Goal: Information Seeking & Learning: Learn about a topic

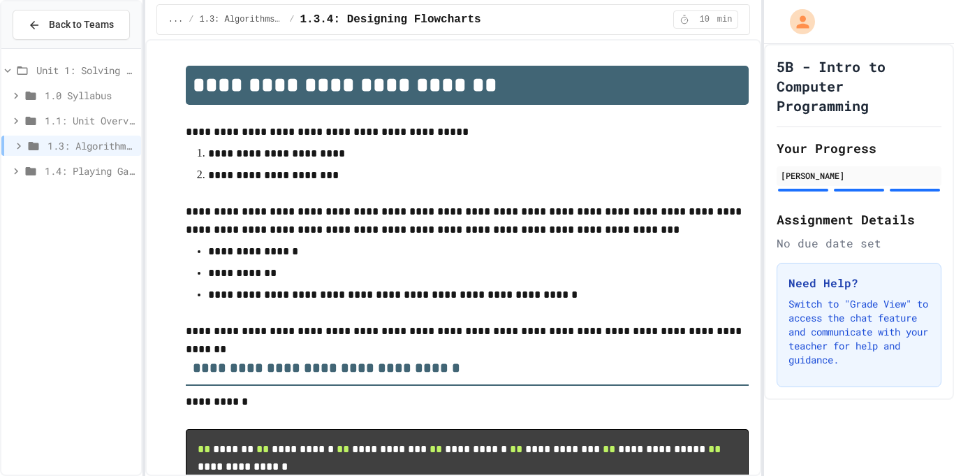
scroll to position [1713, 0]
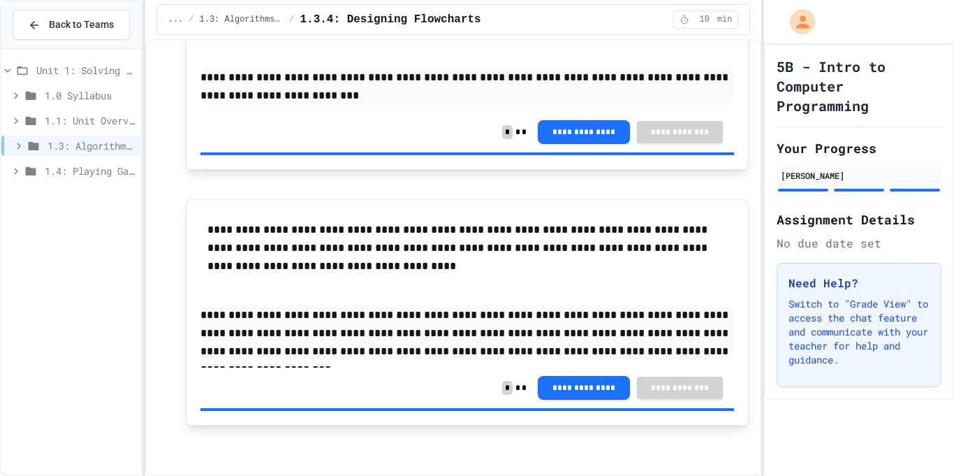
click at [24, 173] on icon at bounding box center [30, 171] width 17 height 13
click at [49, 193] on div "1.4.1: Understanding Games with Flowcharts" at bounding box center [71, 196] width 140 height 20
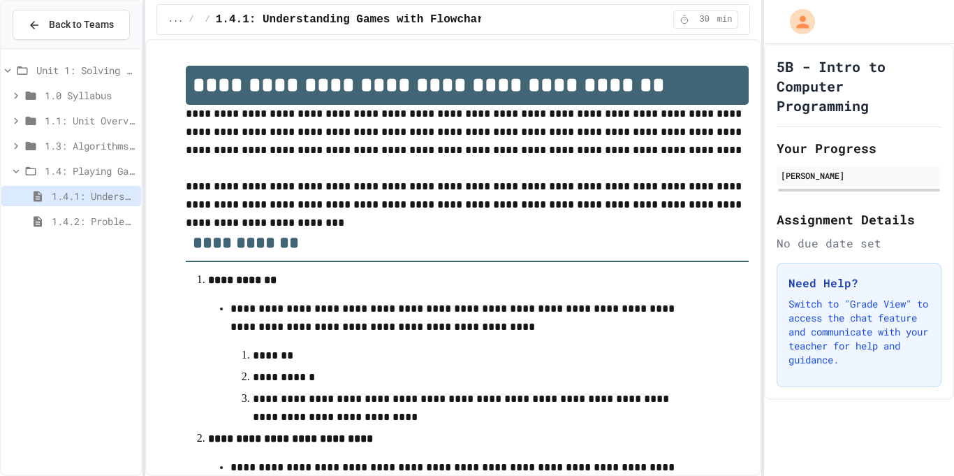
click at [104, 177] on span "1.4: Playing Games" at bounding box center [90, 170] width 91 height 15
click at [84, 133] on div "1.1: Unit Overview" at bounding box center [71, 122] width 140 height 25
click at [89, 142] on span "1.3: Algorithms - from Pseudocode to Flowcharts" at bounding box center [90, 145] width 91 height 15
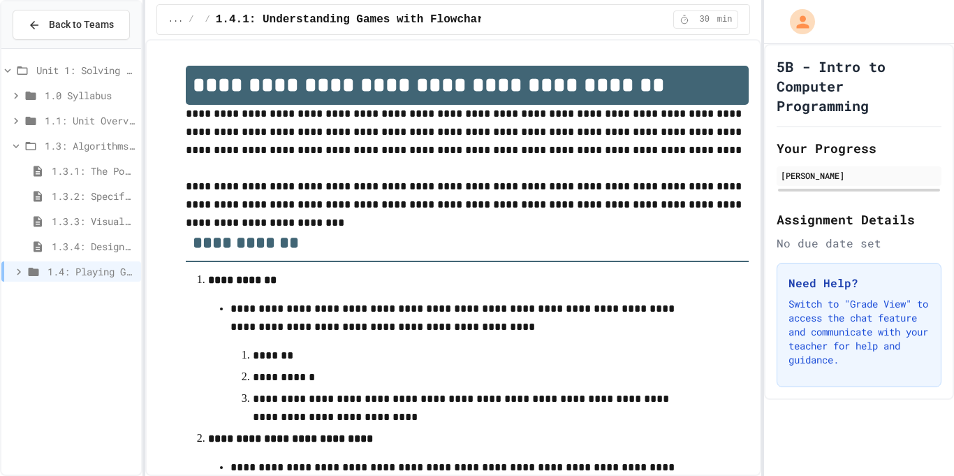
click at [96, 245] on span "1.3.4: Designing Flowcharts" at bounding box center [94, 246] width 84 height 15
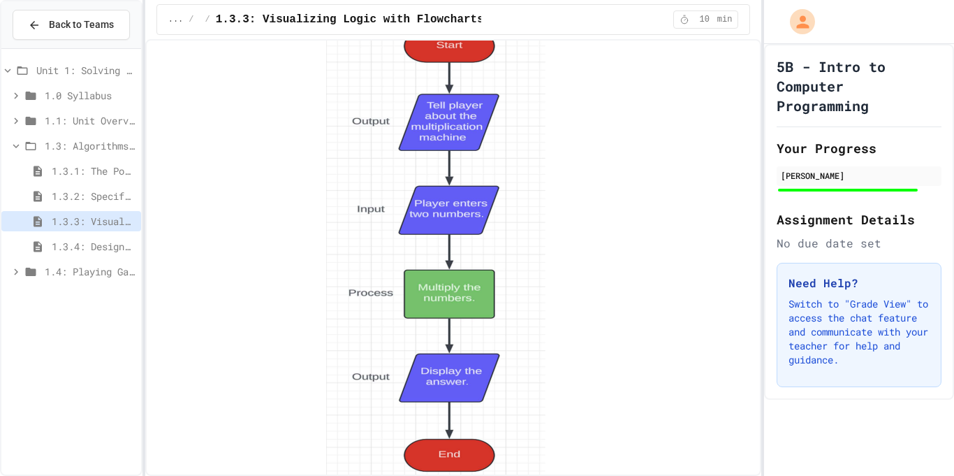
scroll to position [1972, 0]
